Goal: Find specific page/section: Find specific page/section

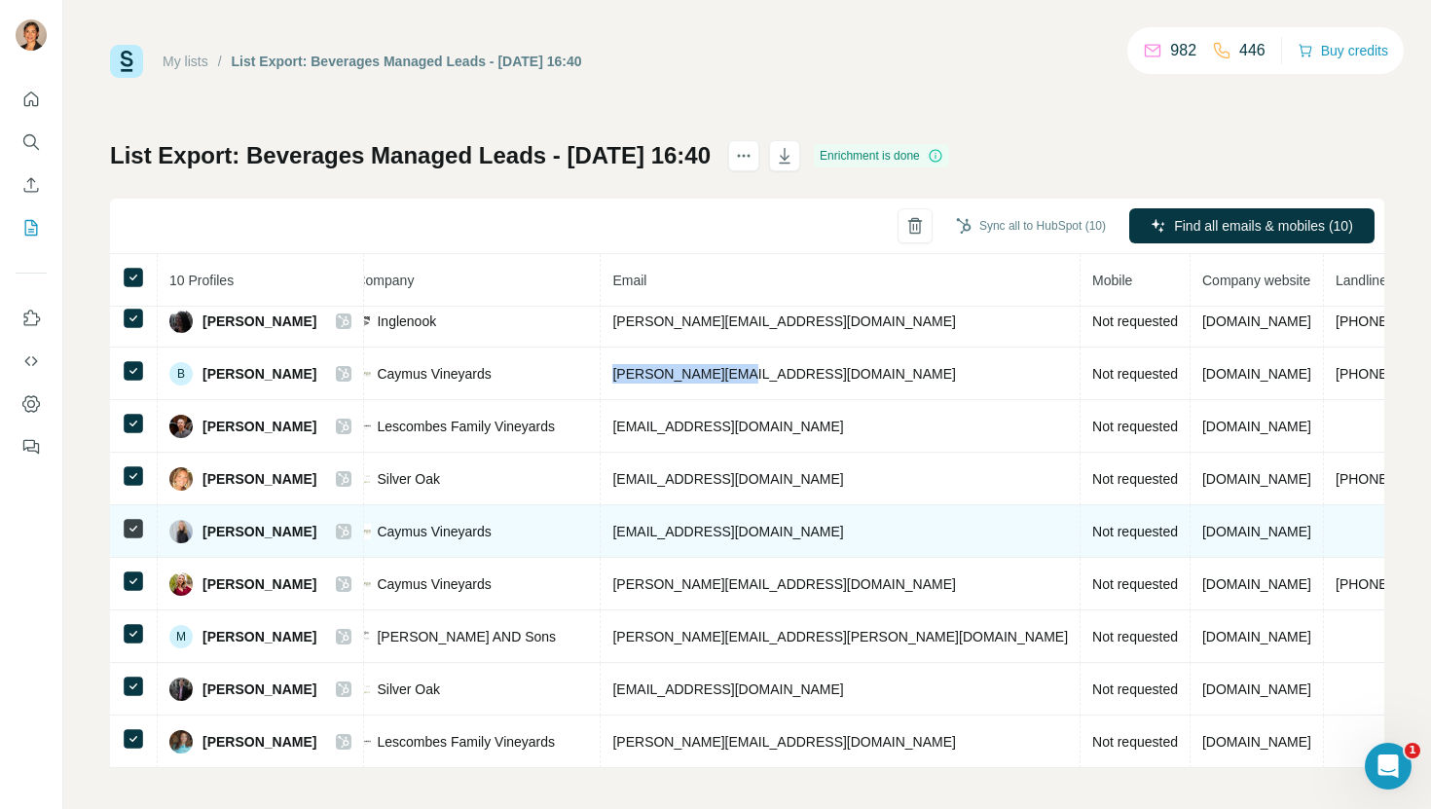
scroll to position [0, 507]
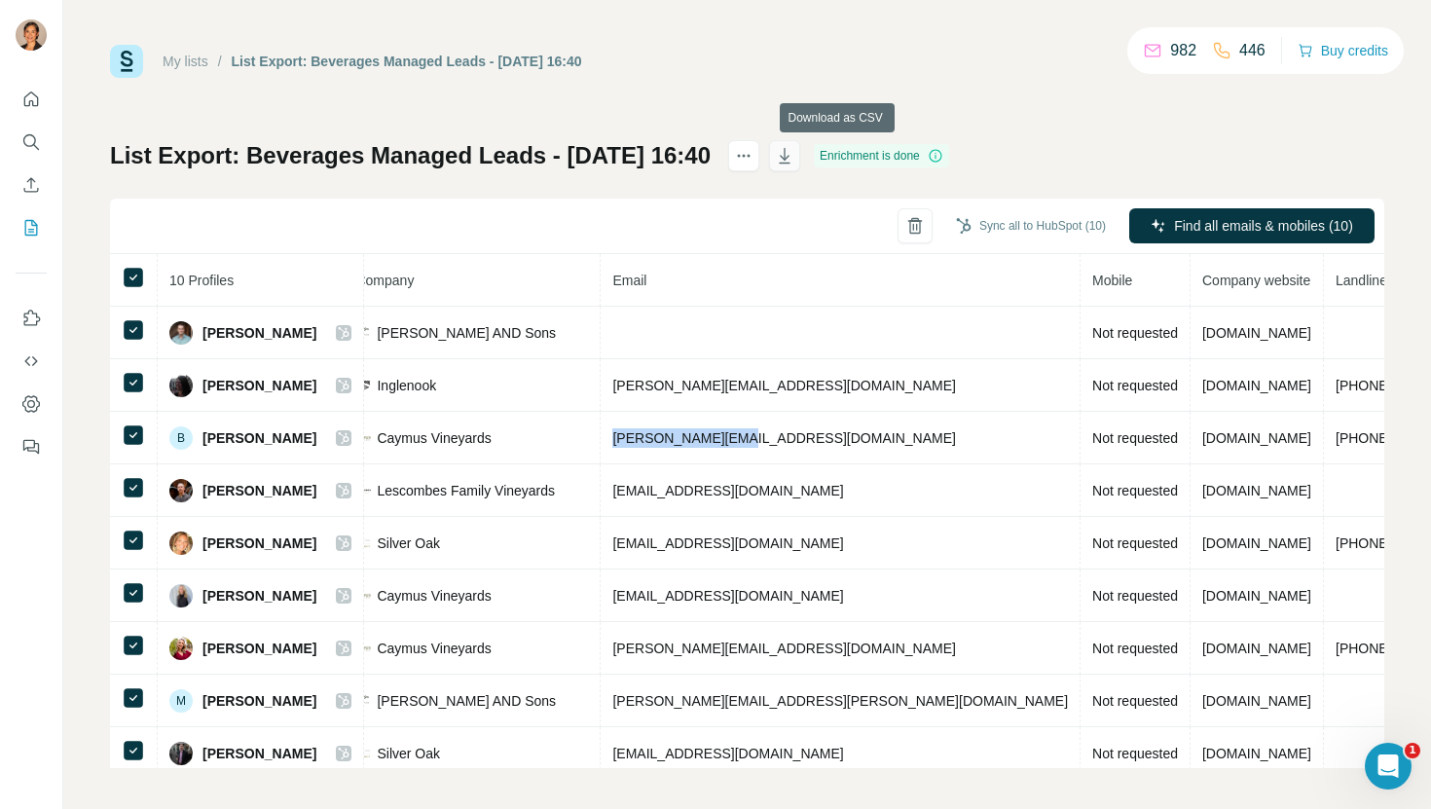
click at [789, 156] on icon "button" at bounding box center [784, 156] width 11 height 16
